Goal: Information Seeking & Learning: Learn about a topic

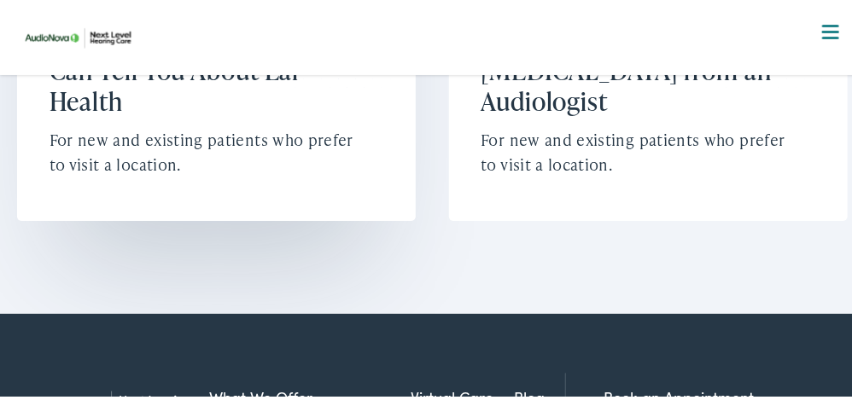
scroll to position [5292, 0]
click at [167, 114] on h2 "[MEDICAL_DATA]: What It Can Tell You About Ear Health" at bounding box center [209, 67] width 318 height 92
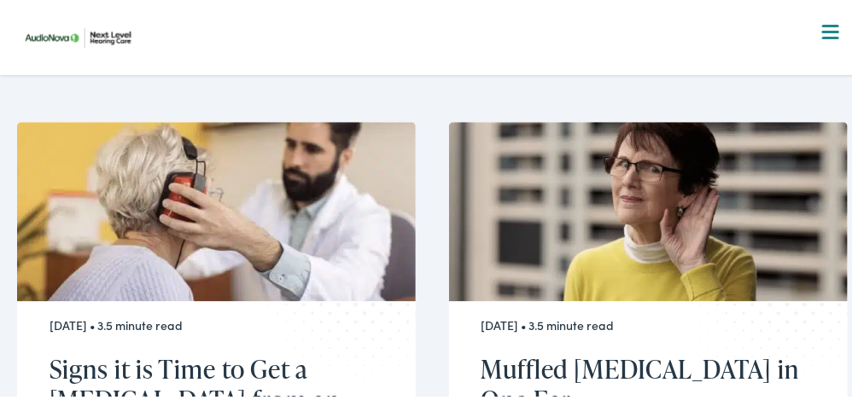
scroll to position [3755, 0]
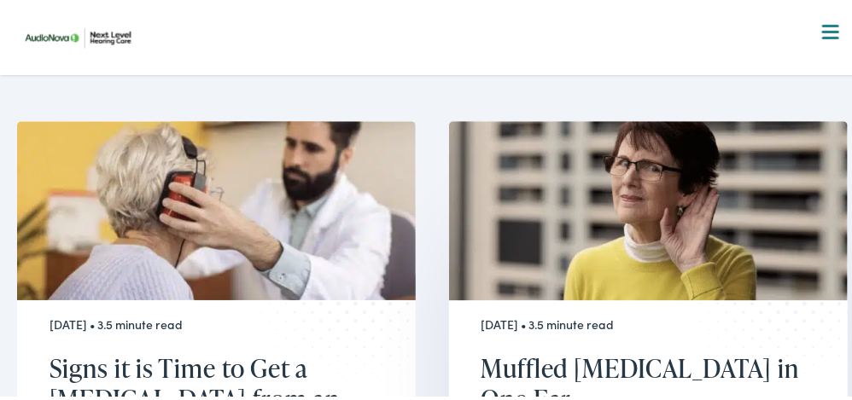
click at [552, 350] on h2 "Muffled [MEDICAL_DATA] in One Ear" at bounding box center [640, 380] width 318 height 61
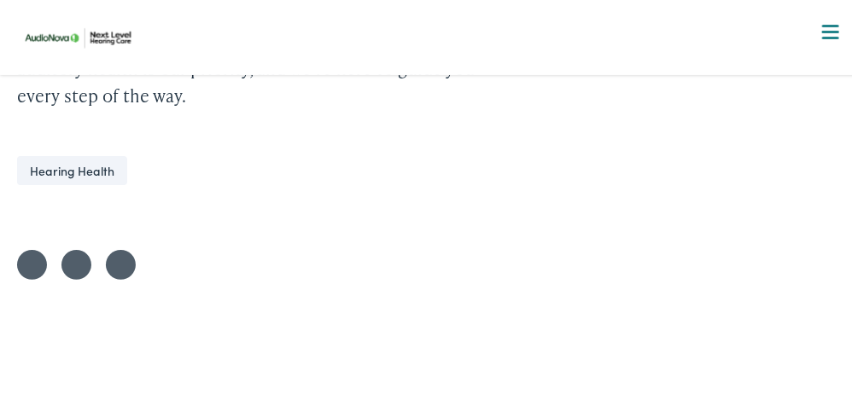
scroll to position [4466, 0]
